Goal: Check status: Check status

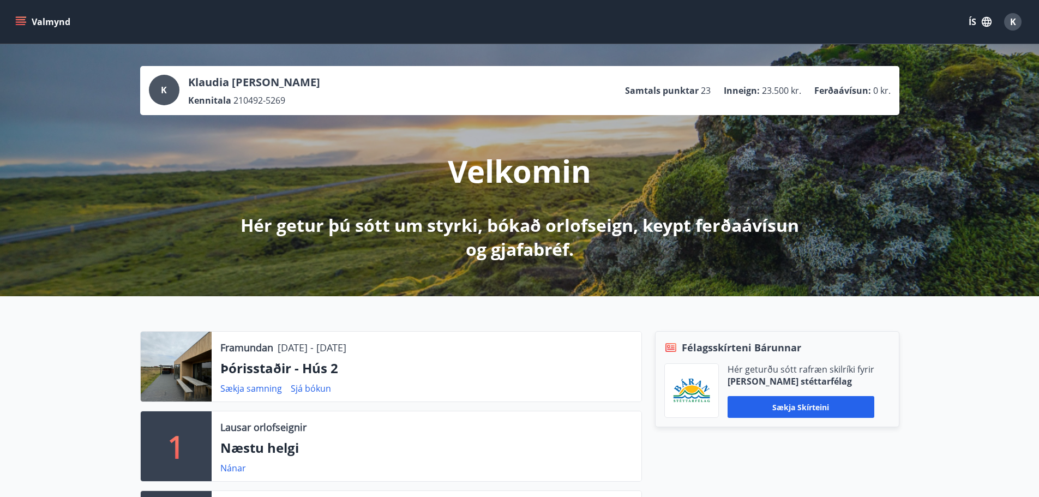
click at [23, 20] on icon "menu" at bounding box center [21, 19] width 10 height 1
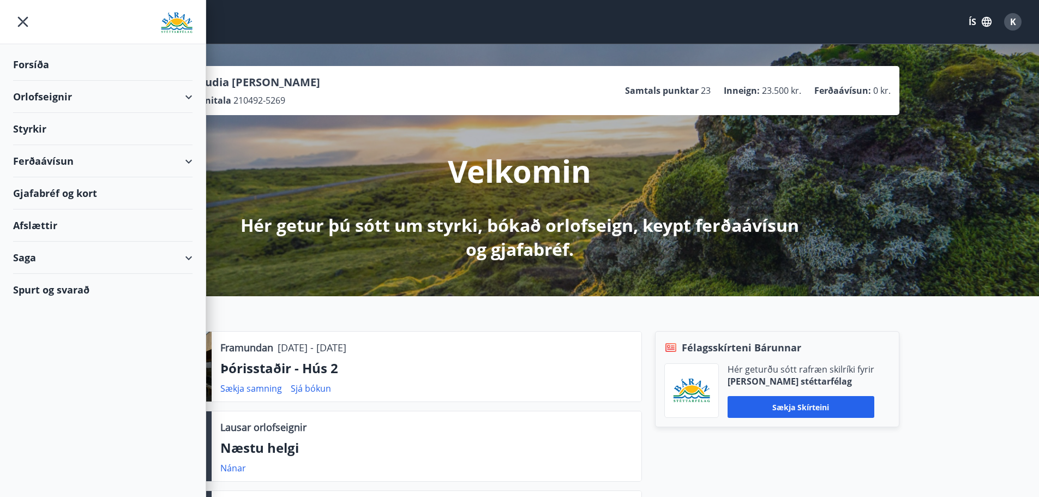
click at [62, 256] on div "Saga" at bounding box center [102, 258] width 179 height 32
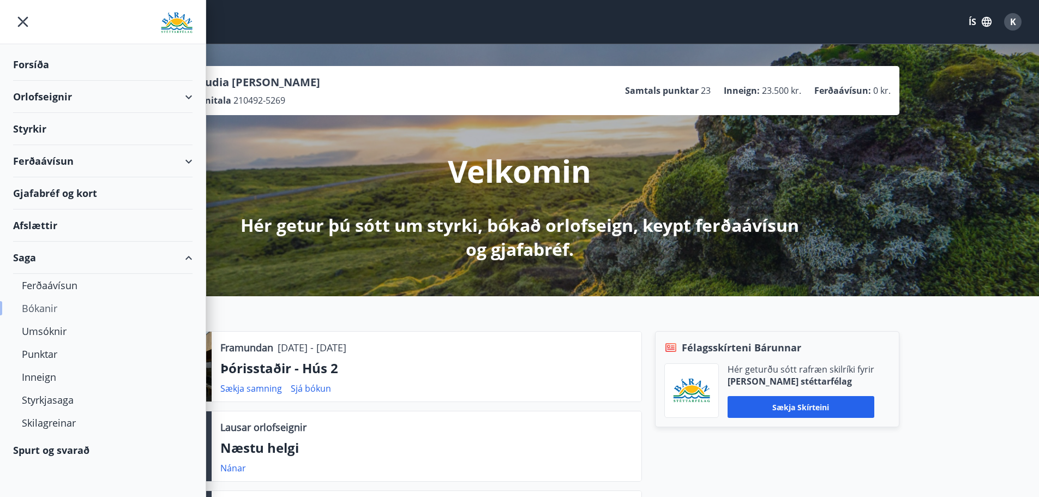
click at [44, 304] on div "Bókanir" at bounding box center [103, 308] width 162 height 23
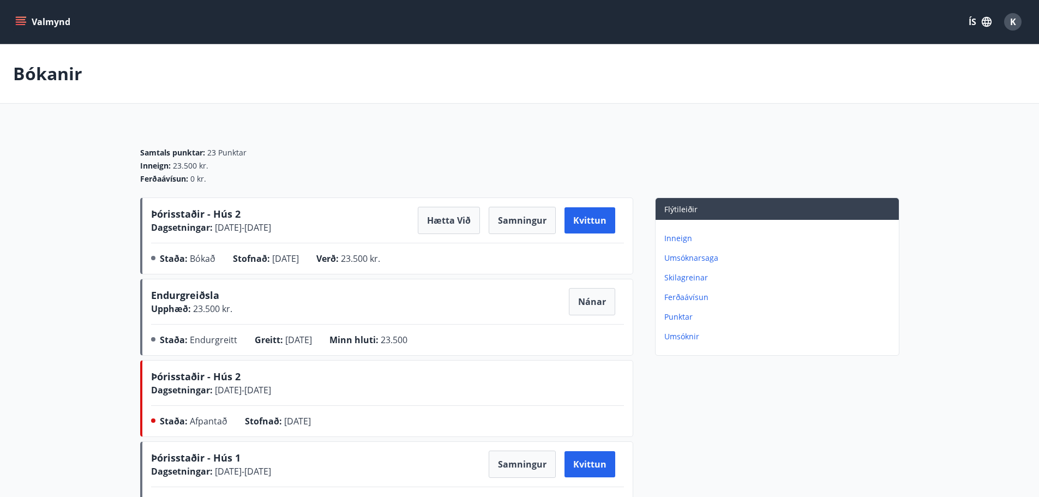
click at [687, 241] on p "Inneign" at bounding box center [779, 238] width 230 height 11
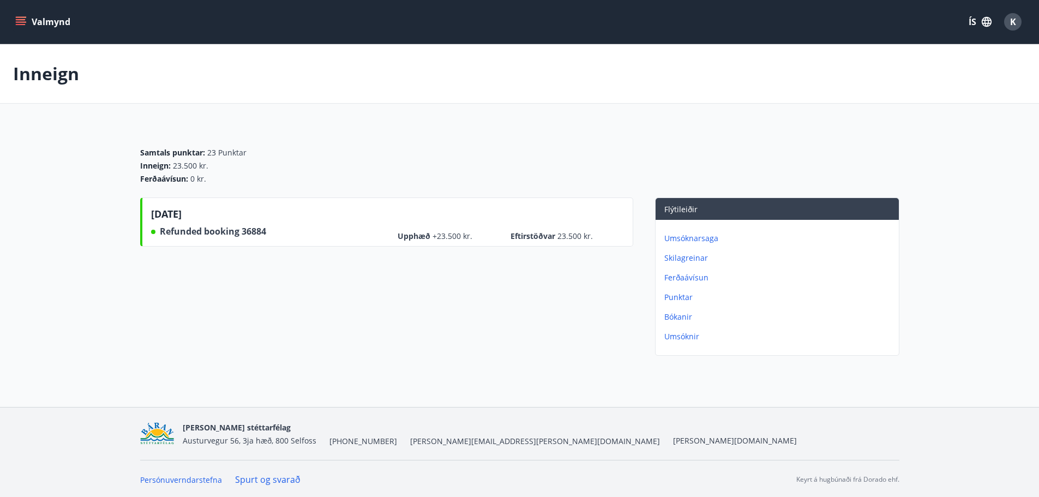
scroll to position [2, 0]
